Goal: Transaction & Acquisition: Purchase product/service

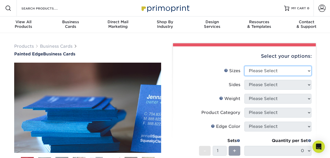
click at [244, 66] on select "Please Select 2" x 3.5" - Standard 2.125" x 3.375" - European 2.5" x 2.5" - Squ…" at bounding box center [277, 71] width 67 height 10
select select "2.00x3.50"
click option "2" x 3.5" - Standard" at bounding box center [0, 0] width 0 height 0
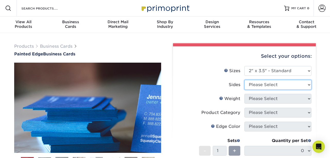
click at [244, 80] on select "Please Select Print Both Sides Print Front Only" at bounding box center [277, 85] width 67 height 10
select select "13abbda7-1d64-4f25-8bb2-c179b224825d"
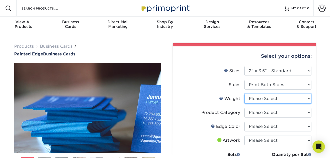
click at [244, 94] on select "Please Select 32PTUC" at bounding box center [277, 99] width 67 height 10
select select "32PTUC"
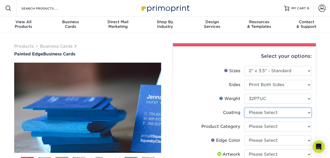
click at [244, 108] on select at bounding box center [277, 113] width 67 height 10
select select "3e7618de-abca-4bda-9f97-8b9129e913d8"
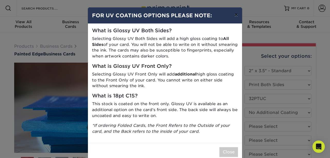
click at [235, 13] on button "×" at bounding box center [236, 14] width 12 height 14
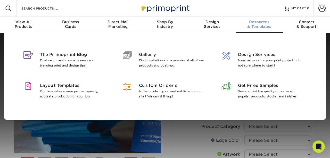
click at [236, 16] on link "Resources & Templates" at bounding box center [258, 24] width 47 height 16
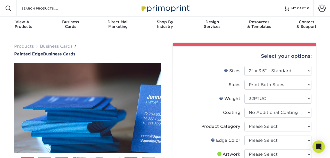
click at [179, 122] on label "Product Category" at bounding box center [210, 127] width 67 height 10
click at [244, 122] on select "Please Select Business Cards" at bounding box center [277, 127] width 67 height 10
select select "3b5148f1-0588-4f88-a218-97bcfdce65c1"
click option "Business Cards" at bounding box center [0, 0] width 0 height 0
click at [244, 135] on select "Please Select Charcoal Black Brown Blue Pearlescent Blue Pearlescent Gold Pearl…" at bounding box center [277, 140] width 67 height 10
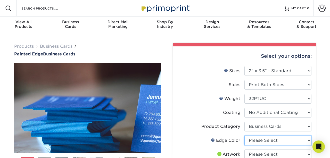
select select "1ae850e6-61c5-45b7-a71d-f488378c5a25"
click option "Red" at bounding box center [0, 0] width 0 height 0
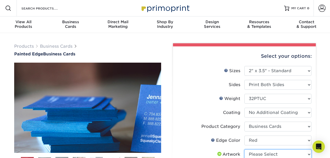
click at [244, 149] on select "Please Select I will upload files I need a design - $100" at bounding box center [277, 154] width 67 height 10
select select "upload"
click option "I will upload files" at bounding box center [0, 0] width 0 height 0
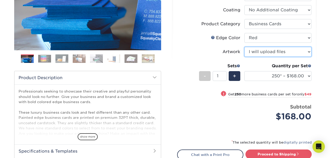
scroll to position [105, 0]
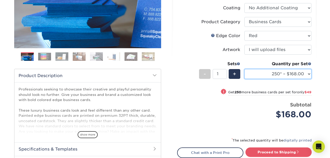
click at [244, 69] on select "250* – $168.00 500* – $217.00 1000* – $339.00" at bounding box center [277, 74] width 67 height 10
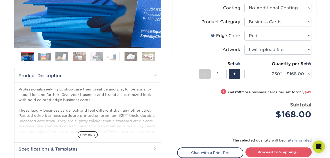
click at [212, 89] on div "! Get 250 more business cards per set for only $49" at bounding box center [244, 95] width 134 height 12
select select "500* – $217.00"
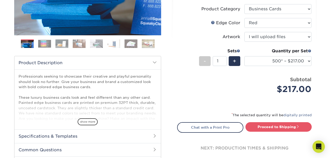
scroll to position [117, 0]
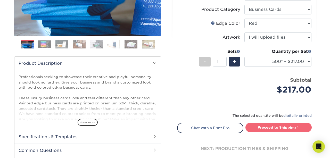
click at [274, 123] on link "Proceed to Shipping" at bounding box center [278, 127] width 66 height 9
type input "Set 1"
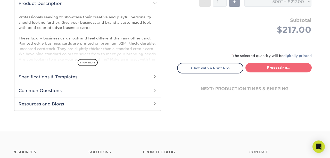
select select "31d45b01-d4a6-4b39-b84d-4391606115ca"
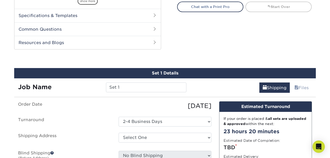
scroll to position [242, 0]
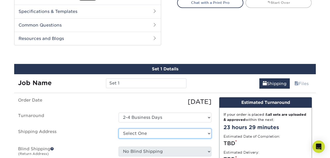
click at [118, 129] on select "Select One + Add New Address - Login" at bounding box center [164, 134] width 93 height 10
click at [247, 139] on div "TBD *" at bounding box center [265, 143] width 84 height 8
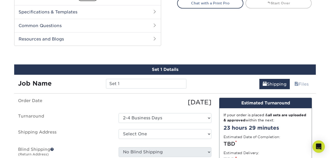
scroll to position [237, 0]
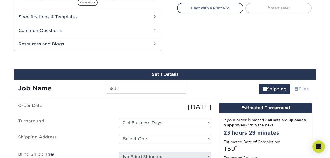
click at [76, 152] on label "Blind Shipping (Return Address)" at bounding box center [64, 158] width 100 height 12
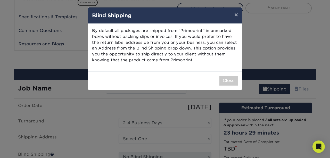
click at [154, 111] on div "× Blind Shipping By default all packages are shipped from “Primoprint” in unmar…" at bounding box center [165, 79] width 330 height 158
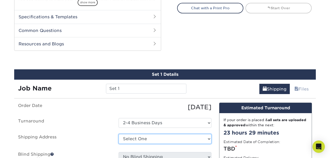
click at [118, 134] on select "Select One + Add New Address - Login" at bounding box center [164, 139] width 93 height 10
select select "newaddress"
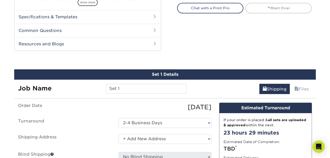
click option "+ Add New Address" at bounding box center [0, 0] width 0 height 0
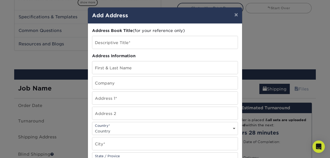
click at [306, 30] on div "× Add Address Address Book Title (for your reference only) Descriptive Title* A…" at bounding box center [165, 79] width 330 height 158
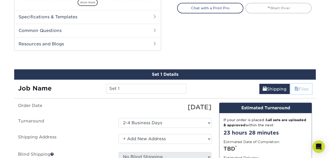
click at [304, 84] on link "Files" at bounding box center [301, 89] width 21 height 10
